Goal: Task Accomplishment & Management: Complete application form

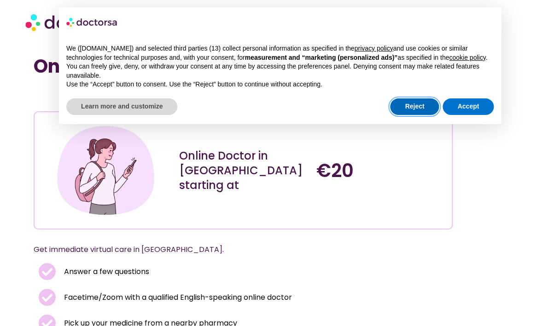
click at [418, 115] on button "Reject" at bounding box center [414, 107] width 49 height 17
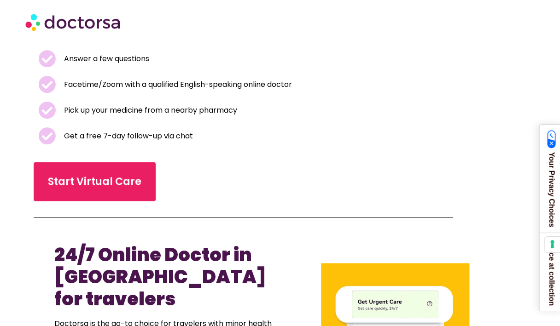
scroll to position [221, 0]
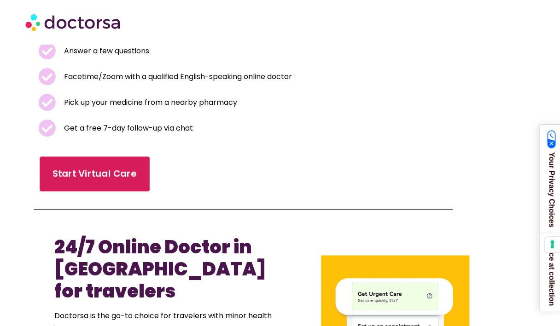
click at [93, 174] on span "Start Virtual Care" at bounding box center [94, 173] width 84 height 13
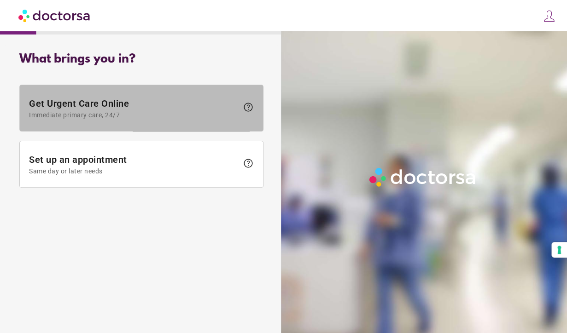
click at [176, 98] on span "Get Urgent Care Online Immediate primary care, 24/7" at bounding box center [133, 108] width 209 height 21
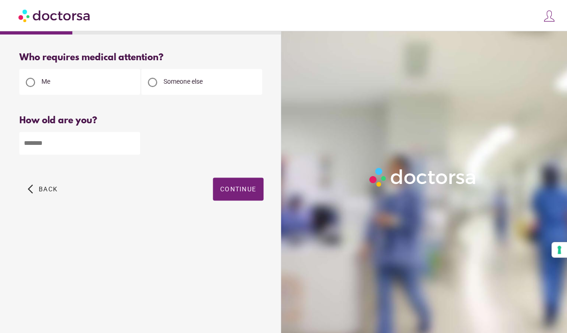
click at [151, 83] on div at bounding box center [152, 82] width 9 height 9
click at [131, 146] on input "*" at bounding box center [79, 143] width 121 height 23
click at [131, 144] on input "*" at bounding box center [79, 143] width 121 height 23
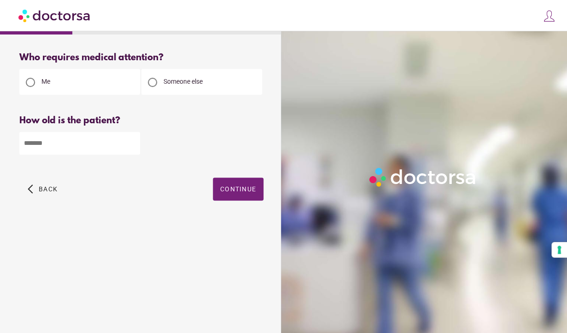
click at [131, 144] on input "*" at bounding box center [79, 143] width 121 height 23
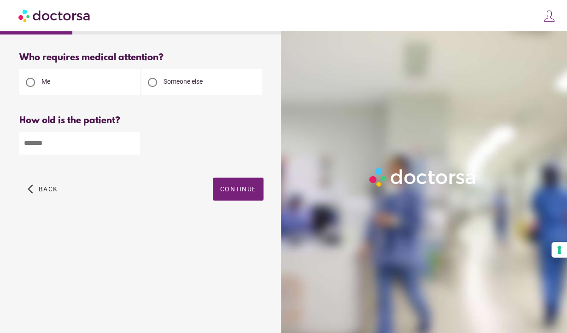
click at [131, 144] on input "**" at bounding box center [79, 143] width 121 height 23
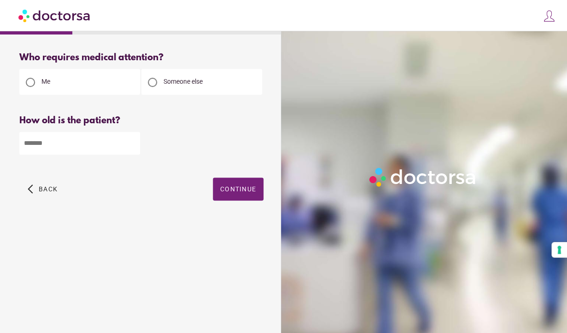
click at [131, 144] on input "**" at bounding box center [79, 143] width 121 height 23
type input "**"
click at [131, 144] on input "**" at bounding box center [79, 143] width 121 height 23
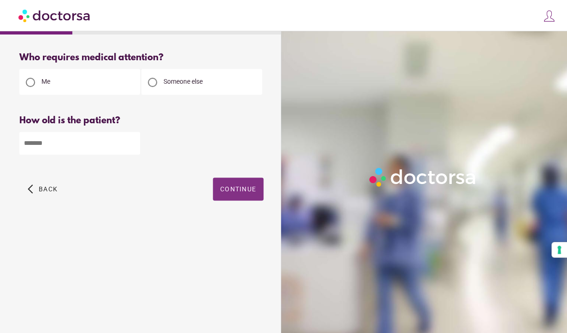
click at [219, 193] on span "button" at bounding box center [238, 189] width 51 height 23
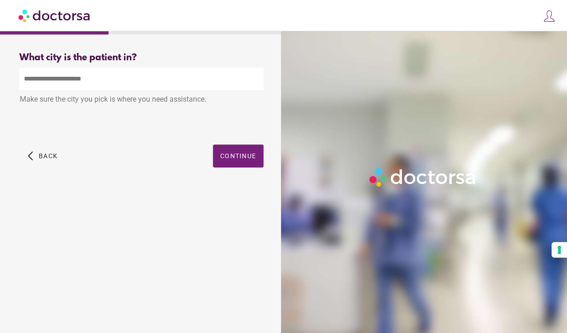
click at [67, 82] on input "text" at bounding box center [141, 79] width 244 height 23
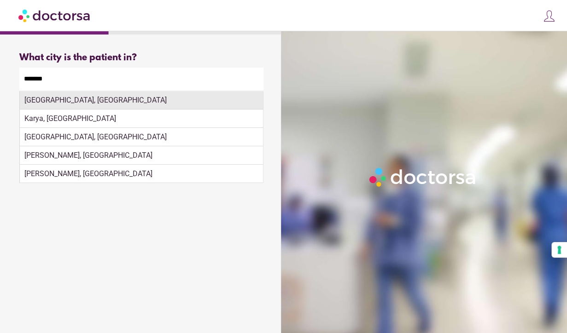
click at [53, 103] on div "Lefkada, Greece" at bounding box center [141, 100] width 243 height 18
type input "**********"
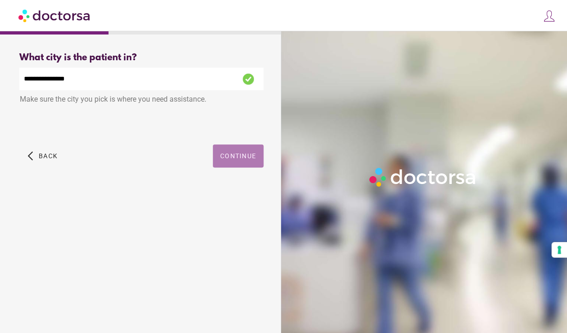
click at [229, 158] on span "Continue" at bounding box center [238, 155] width 36 height 7
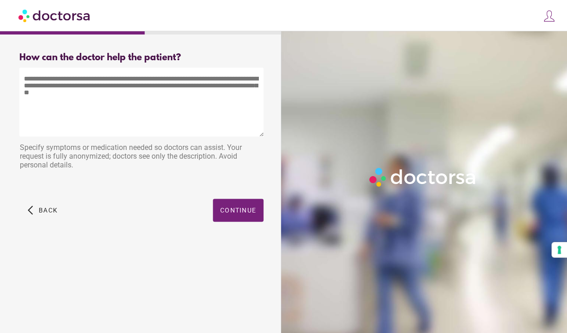
click at [45, 85] on textarea at bounding box center [141, 102] width 244 height 69
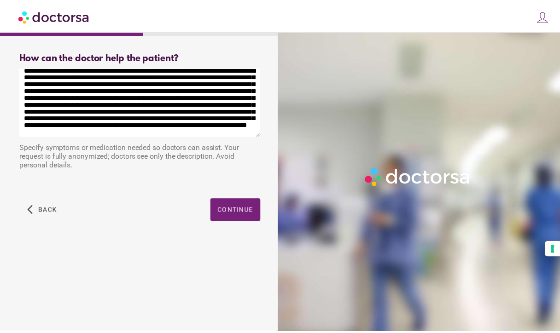
scroll to position [28, 0]
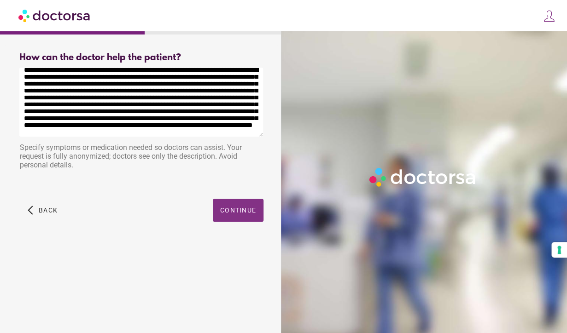
type textarea "**********"
click at [238, 206] on span "button" at bounding box center [238, 210] width 51 height 23
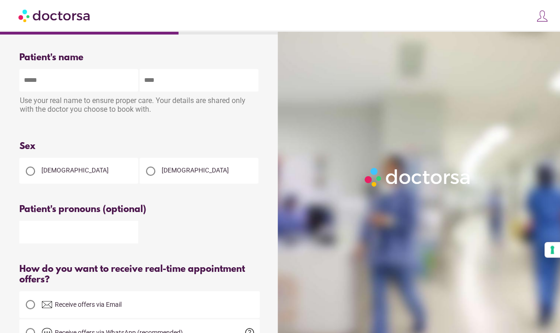
click at [52, 85] on input "text" at bounding box center [78, 80] width 119 height 23
type input "***"
click at [158, 81] on input "text" at bounding box center [198, 80] width 119 height 23
type input "*********"
click at [151, 175] on div at bounding box center [150, 171] width 9 height 9
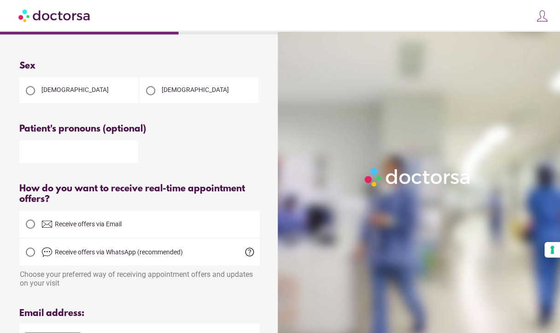
scroll to position [81, 0]
click at [32, 227] on div at bounding box center [30, 223] width 9 height 9
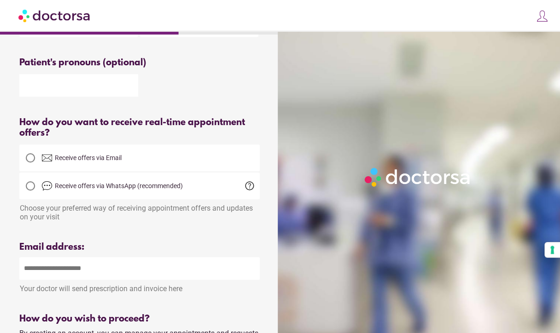
scroll to position [147, 0]
click at [30, 275] on input "email" at bounding box center [139, 268] width 240 height 23
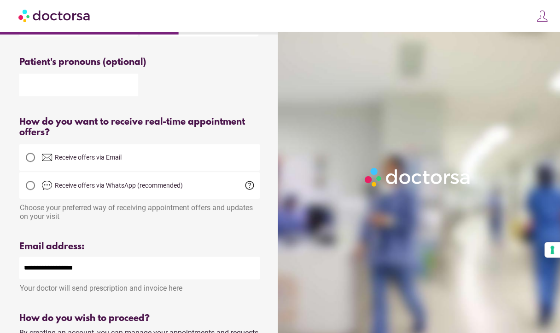
type input "**********"
click at [140, 233] on div at bounding box center [139, 229] width 240 height 12
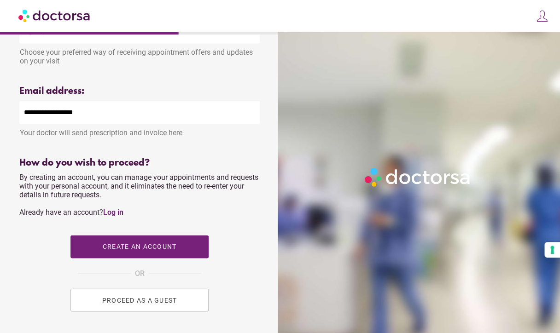
scroll to position [309, 0]
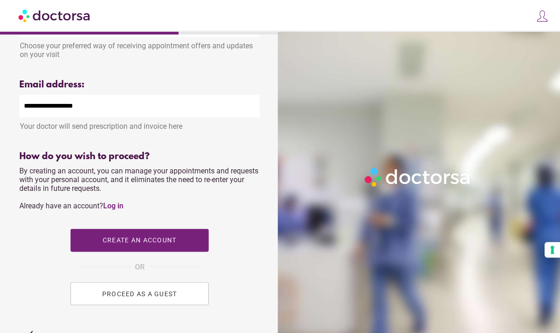
click at [129, 297] on span "PROCEED AS A GUEST" at bounding box center [139, 293] width 75 height 7
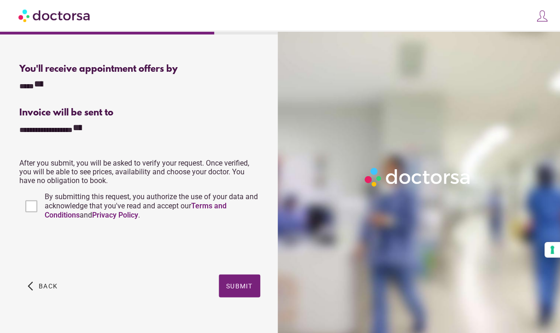
scroll to position [297, 0]
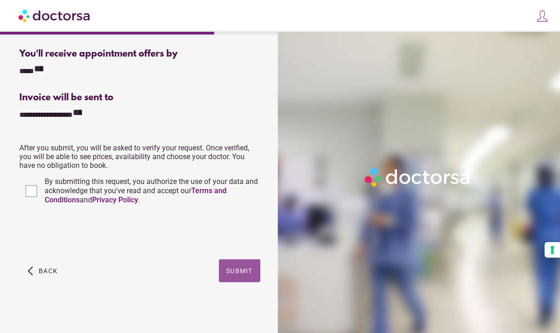
click at [242, 273] on span "Submit" at bounding box center [239, 270] width 27 height 7
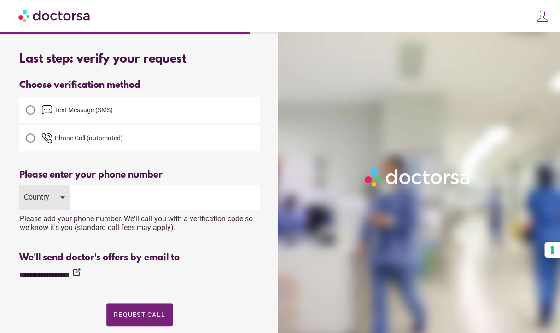
click at [33, 109] on div at bounding box center [30, 109] width 9 height 9
click at [60, 196] on div "Country" at bounding box center [44, 197] width 50 height 25
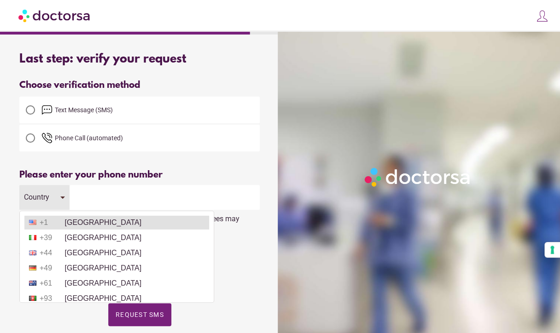
click at [99, 222] on li "+1 [GEOGRAPHIC_DATA]" at bounding box center [116, 223] width 185 height 14
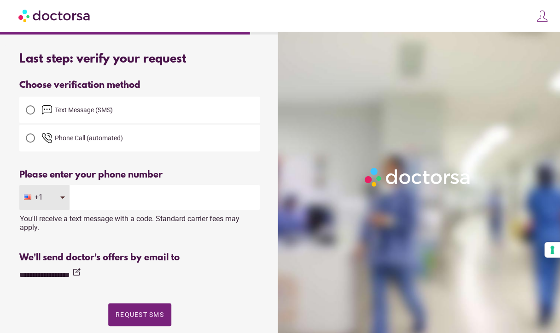
click at [90, 198] on input "tel" at bounding box center [165, 197] width 190 height 25
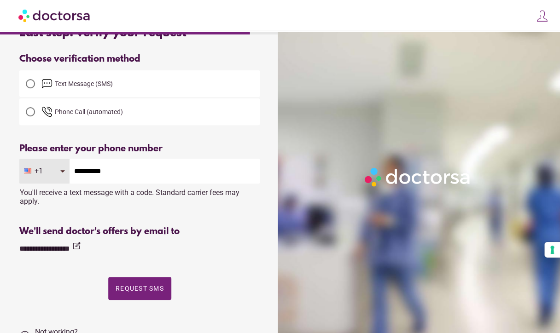
scroll to position [66, 0]
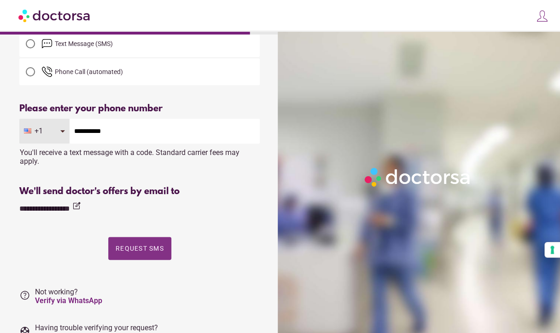
type input "**********"
click at [134, 252] on span "Request SMS" at bounding box center [140, 248] width 48 height 7
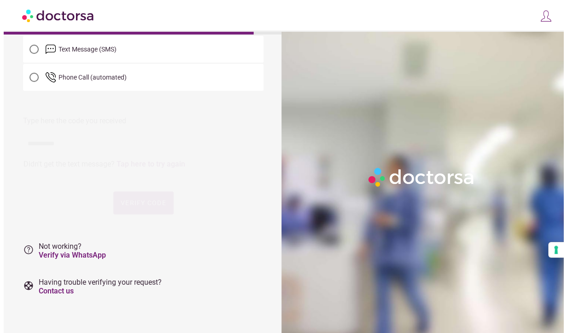
scroll to position [0, 0]
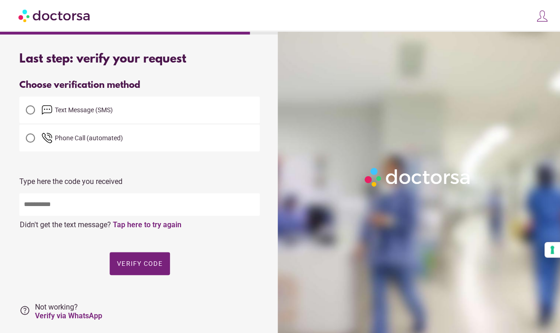
click at [49, 209] on input "text" at bounding box center [139, 204] width 240 height 23
type input "*****"
click at [145, 263] on span "Verify code" at bounding box center [140, 263] width 46 height 7
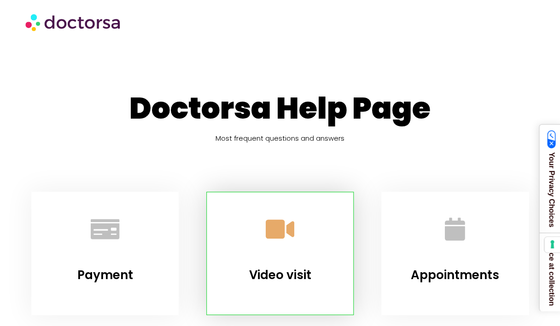
click at [284, 232] on icon "Video visit" at bounding box center [279, 229] width 25 height 25
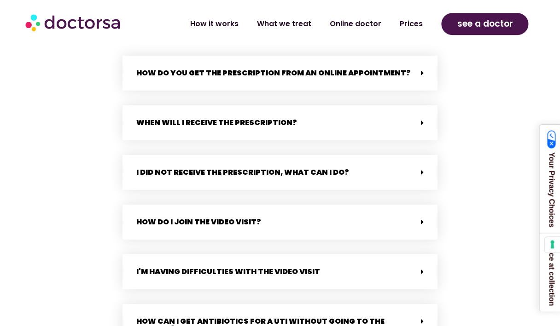
scroll to position [745, 0]
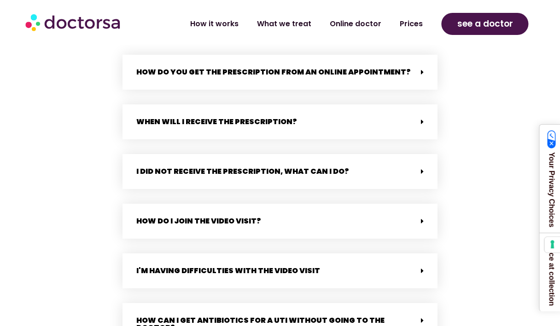
click at [418, 70] on span at bounding box center [419, 73] width 7 height 8
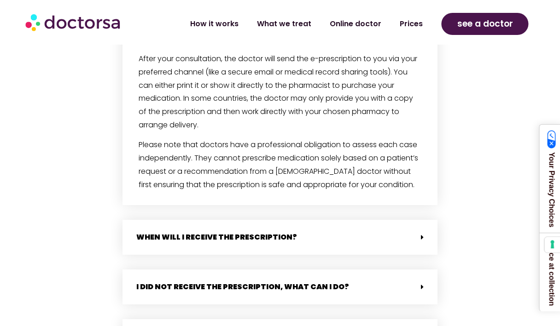
scroll to position [796, 0]
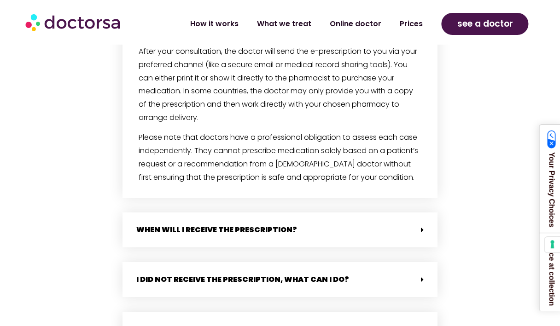
click at [422, 232] on icon at bounding box center [422, 230] width 3 height 7
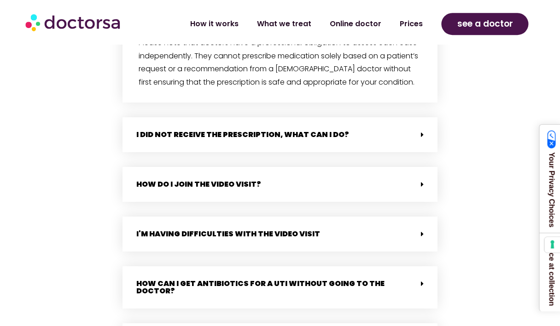
scroll to position [1062, 0]
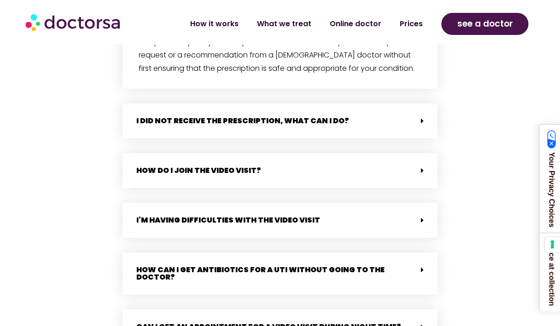
click at [309, 168] on div "How do I join the video visit?" at bounding box center [279, 170] width 315 height 35
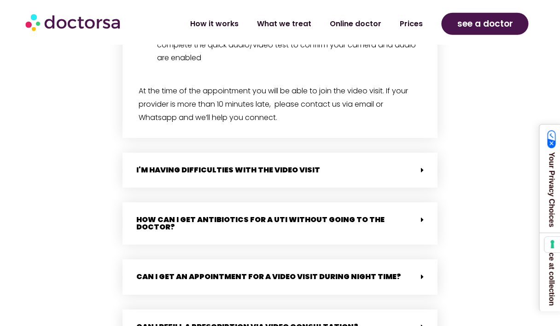
scroll to position [1393, 0]
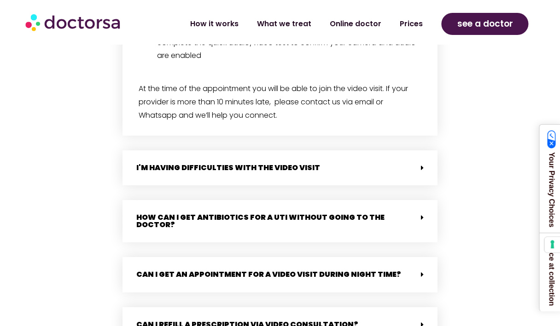
click at [309, 168] on link "I'm having difficulties with the video visit" at bounding box center [228, 168] width 184 height 11
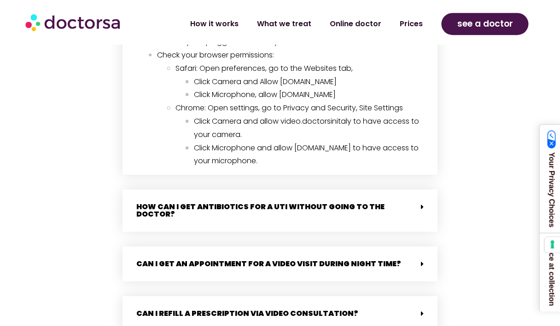
scroll to position [1798, 0]
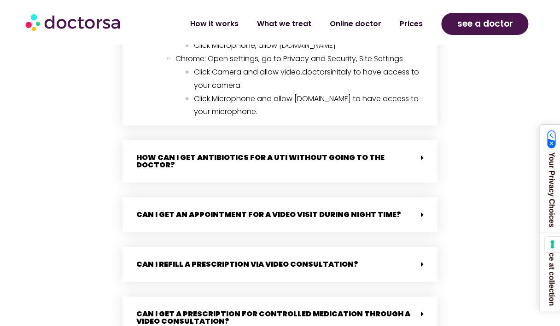
click at [267, 161] on link "How can I get antibiotics for a UTI without going to the doctor?" at bounding box center [260, 161] width 248 height 18
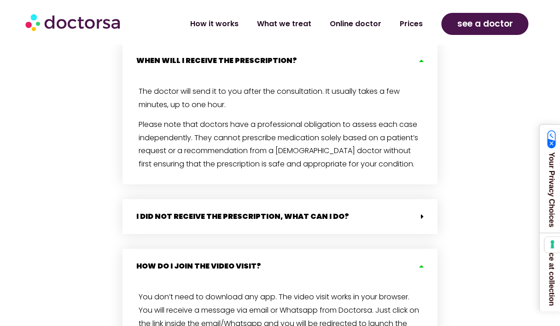
scroll to position [642, 0]
